Goal: Find specific page/section: Find specific page/section

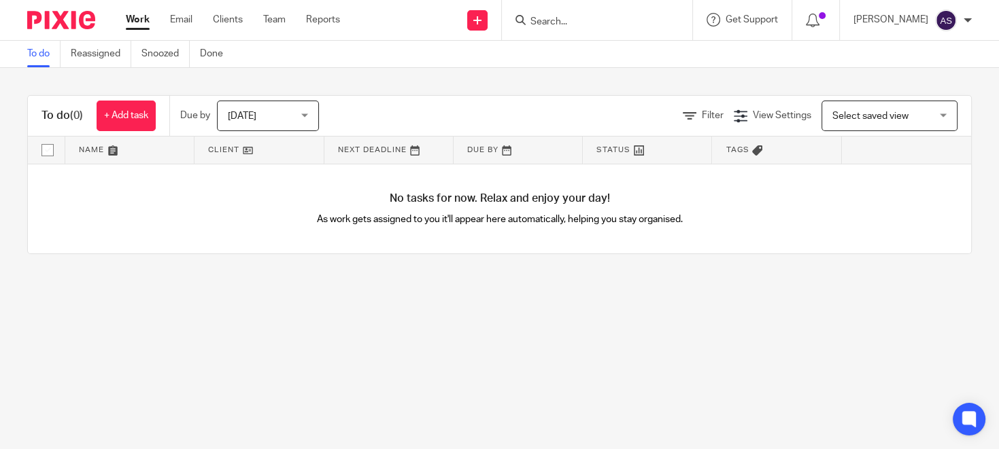
click at [584, 25] on input "Search" at bounding box center [590, 22] width 122 height 12
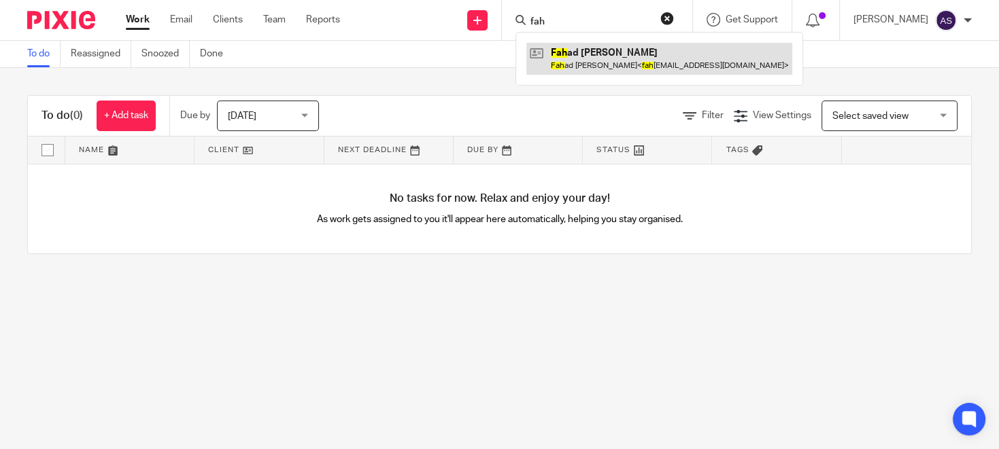
type input "fah"
click at [608, 68] on link at bounding box center [659, 58] width 266 height 31
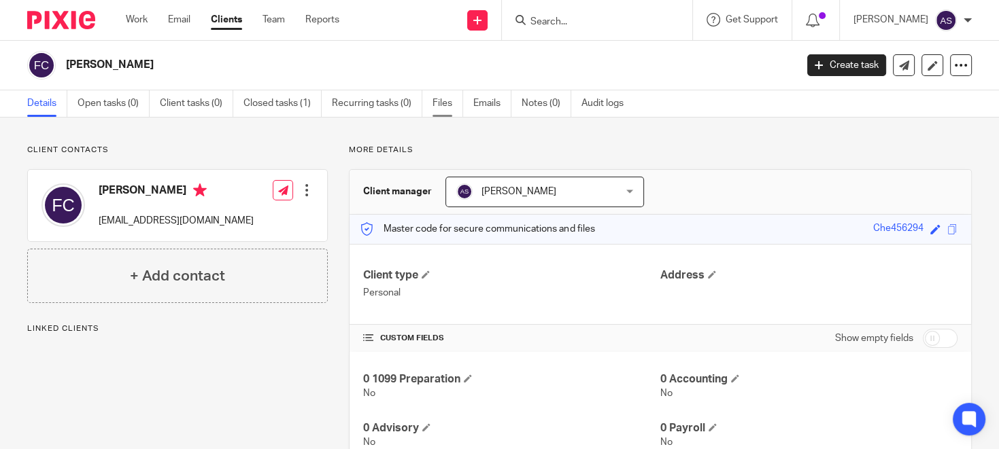
click at [445, 102] on link "Files" at bounding box center [447, 103] width 31 height 27
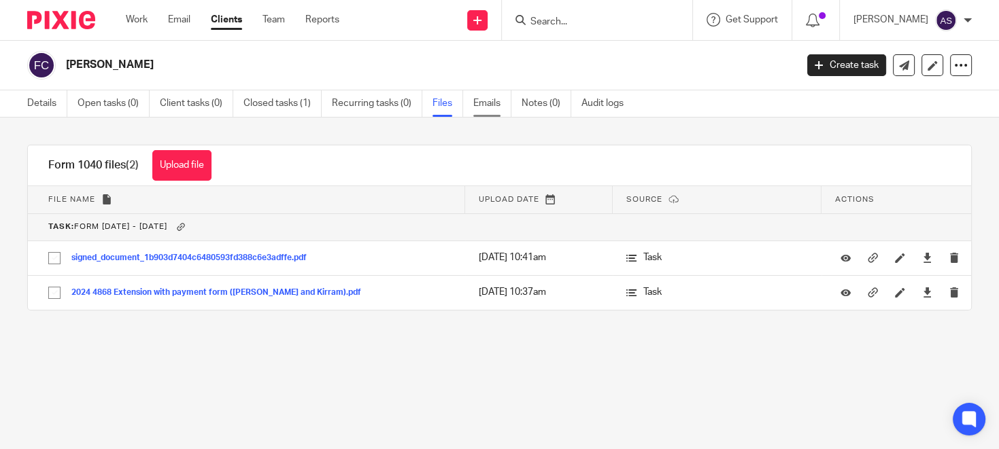
click at [489, 102] on link "Emails" at bounding box center [492, 103] width 38 height 27
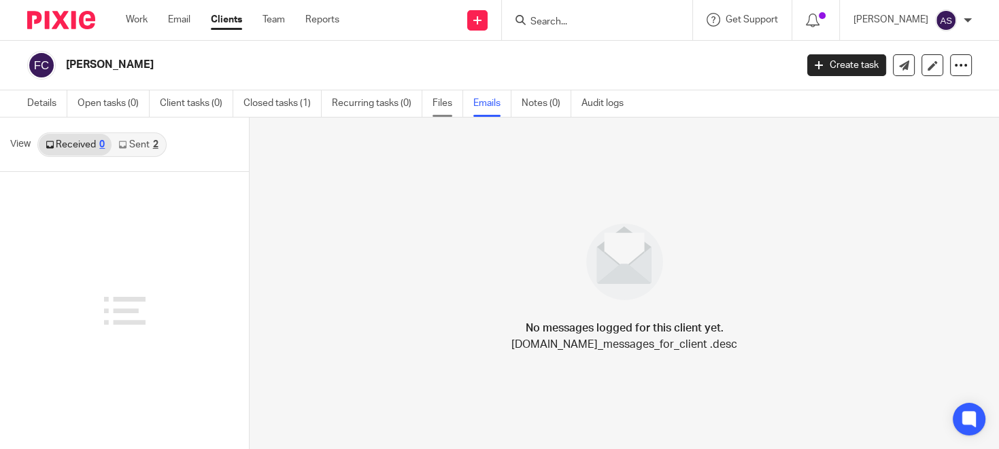
click at [449, 99] on link "Files" at bounding box center [447, 103] width 31 height 27
